Goal: Transaction & Acquisition: Purchase product/service

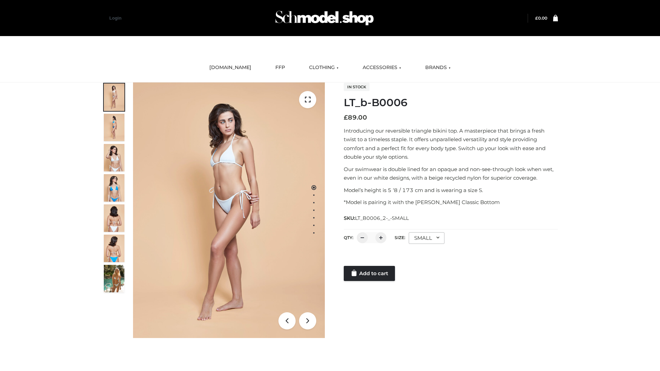
click at [370, 274] on link "Add to cart" at bounding box center [369, 273] width 51 height 15
